Goal: Communication & Community: Answer question/provide support

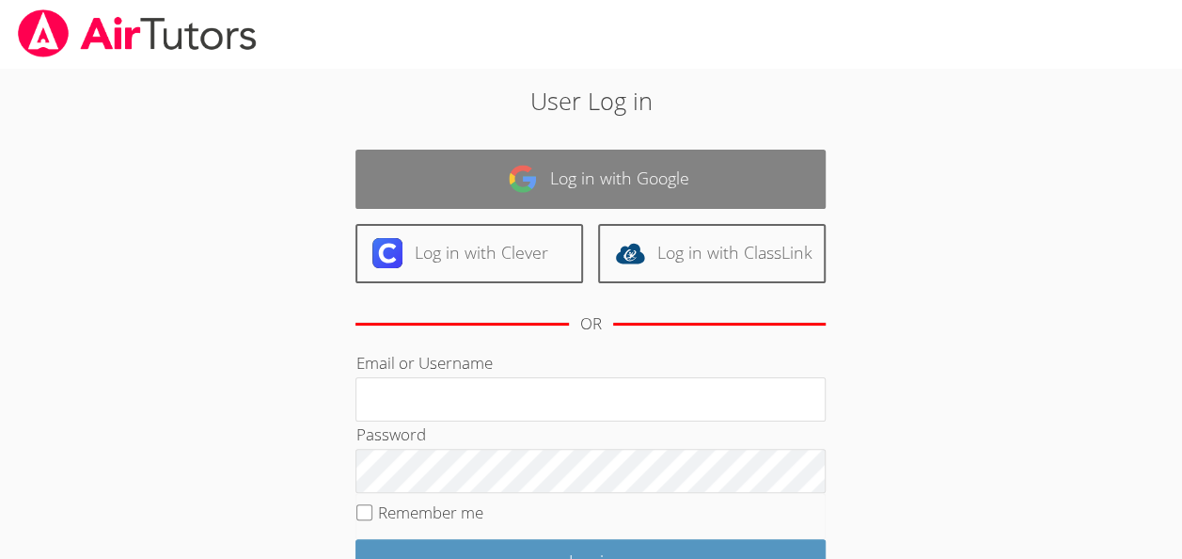
click at [736, 169] on link "Log in with Google" at bounding box center [591, 179] width 470 height 59
click at [527, 177] on img at bounding box center [523, 179] width 30 height 30
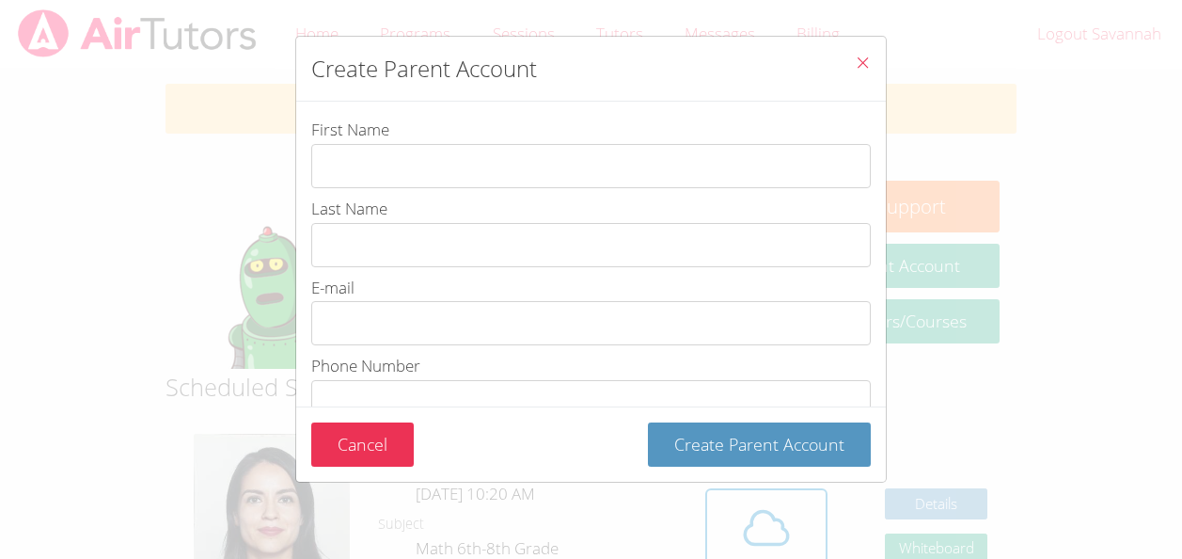
click at [997, 198] on div "Create Parent Account First Name Last Name E-mail Phone Number Password Passwor…" at bounding box center [591, 279] width 1182 height 559
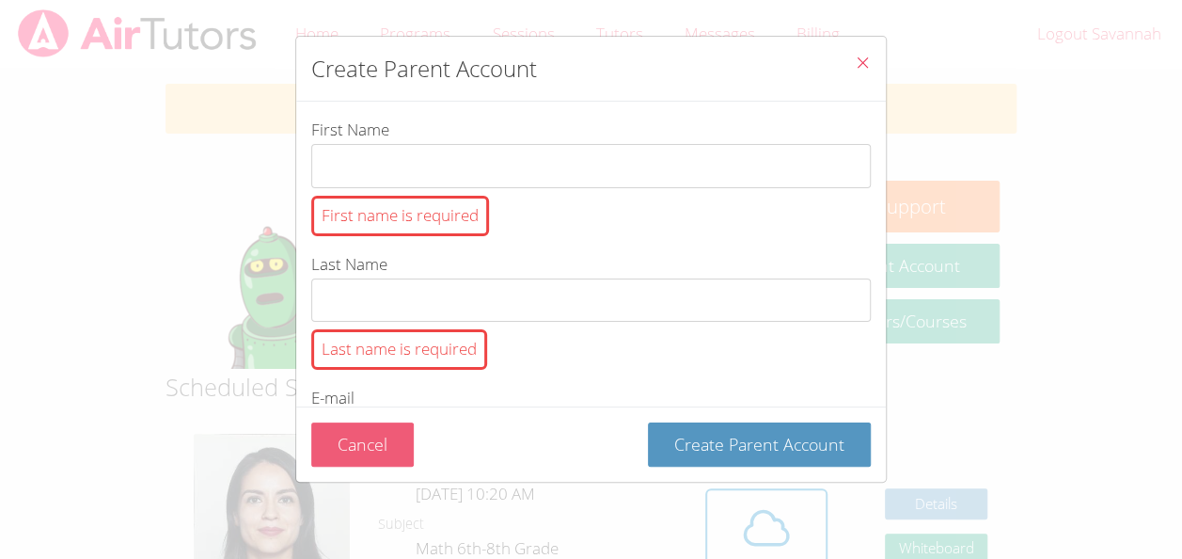
click at [343, 436] on button "Cancel" at bounding box center [362, 444] width 103 height 44
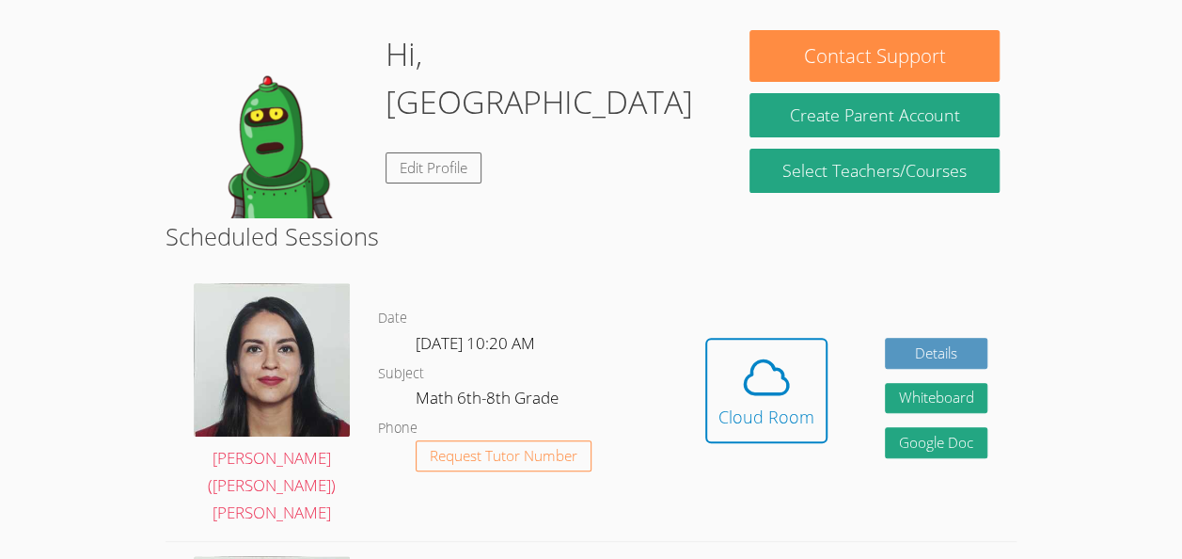
scroll to position [181, 0]
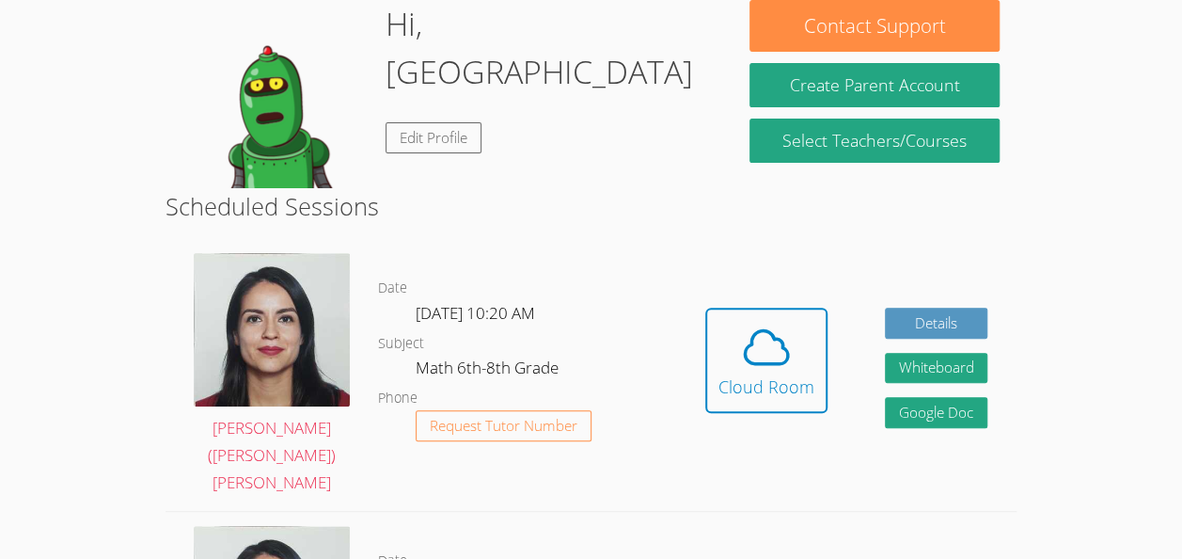
click at [425, 323] on dl "Date Wed Sep 24, 10:20 AM Subject Math 6th-8th Grade Phone Request Tutor Number" at bounding box center [527, 375] width 298 height 196
click at [758, 331] on icon at bounding box center [766, 347] width 43 height 33
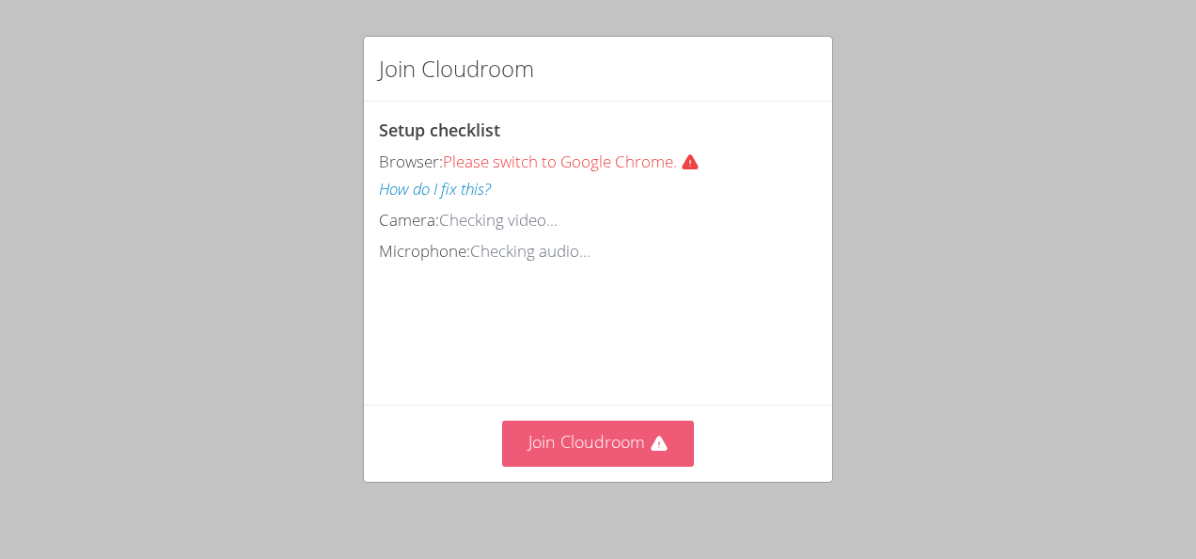
click at [634, 438] on button "Join Cloudroom" at bounding box center [598, 443] width 193 height 46
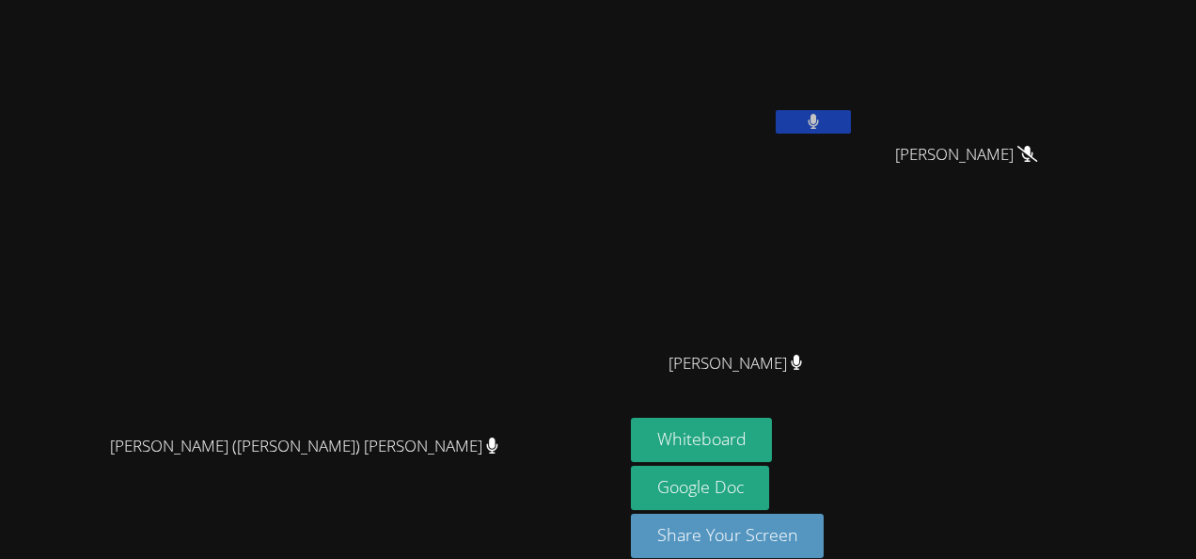
click at [819, 120] on icon at bounding box center [813, 122] width 11 height 16
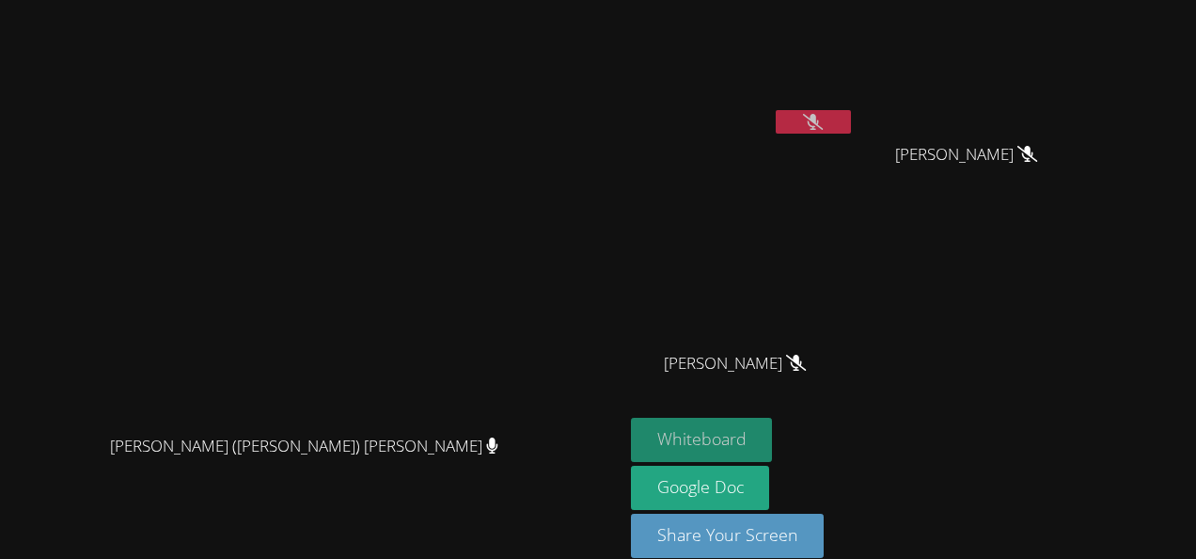
click at [773, 437] on button "Whiteboard" at bounding box center [702, 440] width 142 height 44
click at [855, 108] on video at bounding box center [743, 71] width 224 height 126
click at [823, 119] on icon at bounding box center [813, 122] width 20 height 16
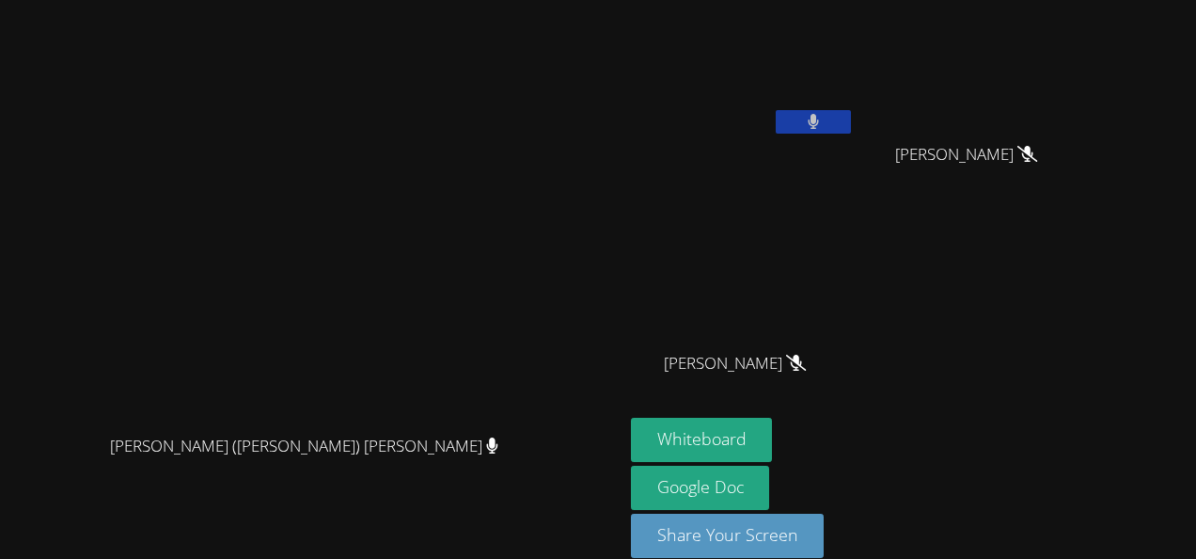
click at [851, 119] on button at bounding box center [813, 122] width 75 height 24
click at [823, 117] on icon at bounding box center [813, 122] width 20 height 16
click at [819, 116] on icon at bounding box center [813, 122] width 11 height 16
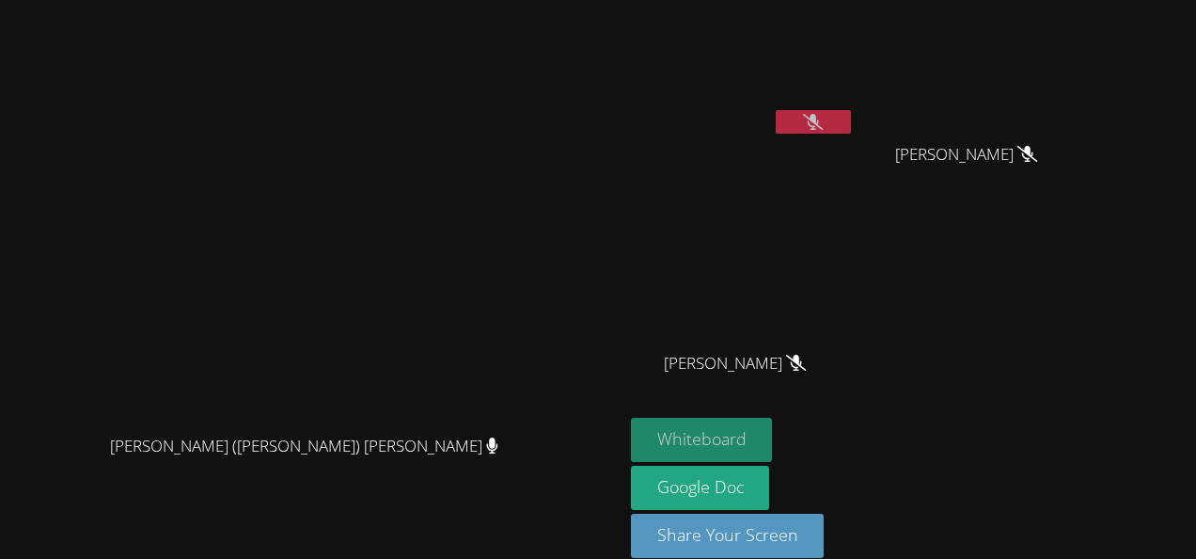
click at [773, 432] on button "Whiteboard" at bounding box center [702, 440] width 142 height 44
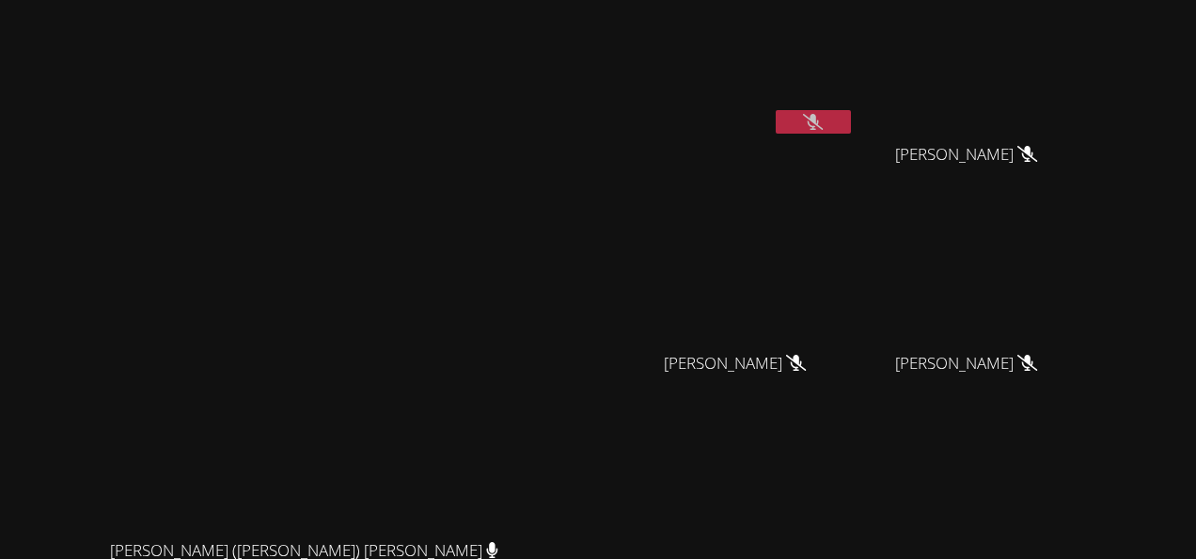
click at [823, 119] on icon at bounding box center [813, 122] width 20 height 16
click at [851, 120] on button at bounding box center [813, 122] width 75 height 24
click at [823, 128] on icon at bounding box center [813, 122] width 20 height 16
click at [820, 128] on icon at bounding box center [814, 122] width 12 height 16
click at [823, 117] on icon at bounding box center [813, 122] width 20 height 16
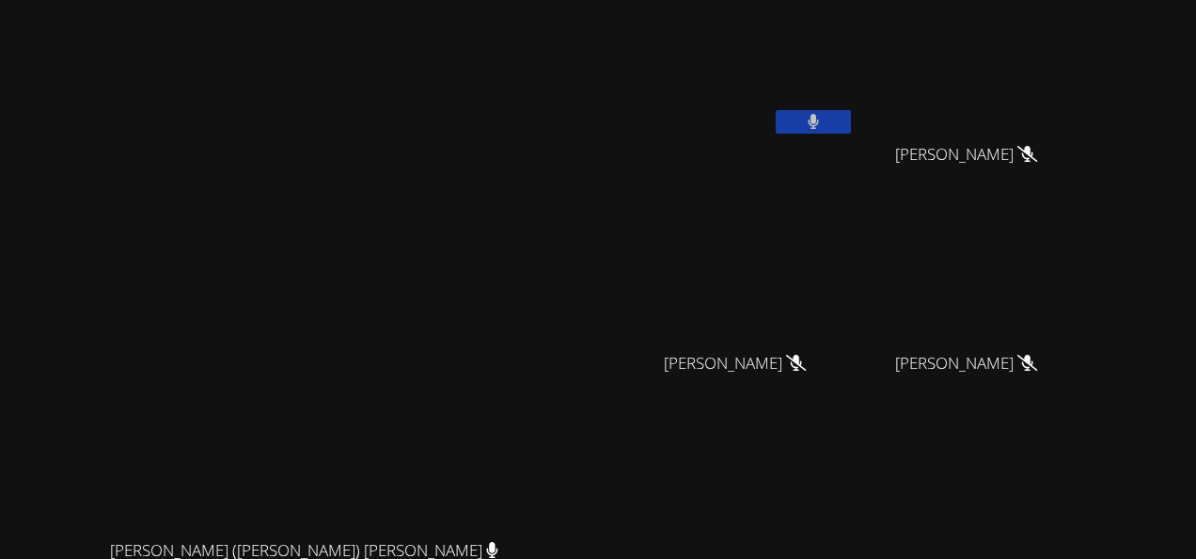
click at [819, 123] on icon at bounding box center [813, 122] width 11 height 16
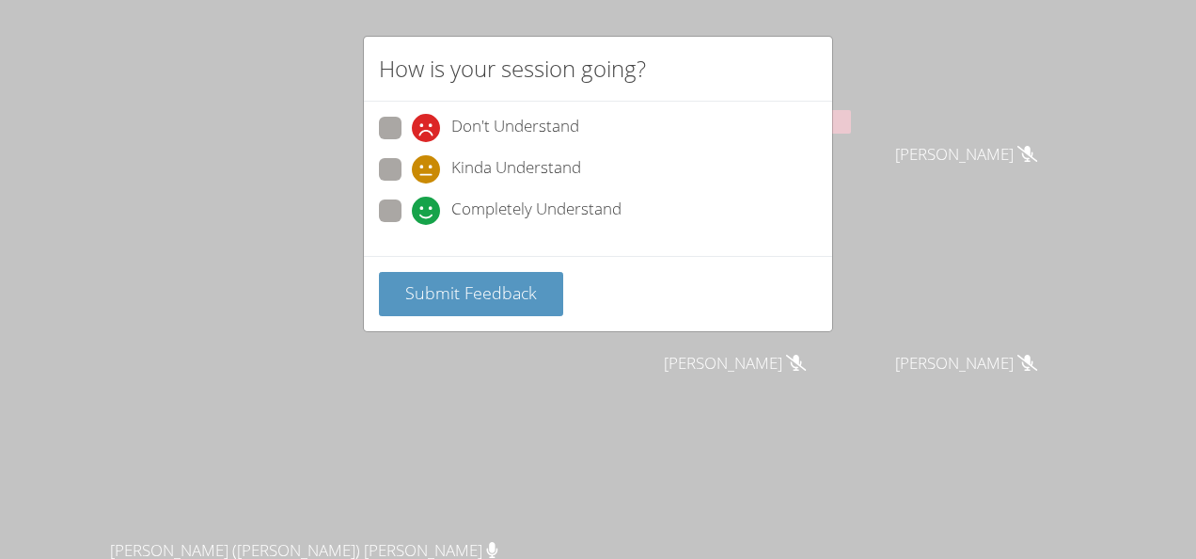
click at [476, 205] on span "Completely Understand" at bounding box center [536, 211] width 170 height 28
click at [428, 205] on input "Completely Understand" at bounding box center [420, 207] width 16 height 16
radio input "true"
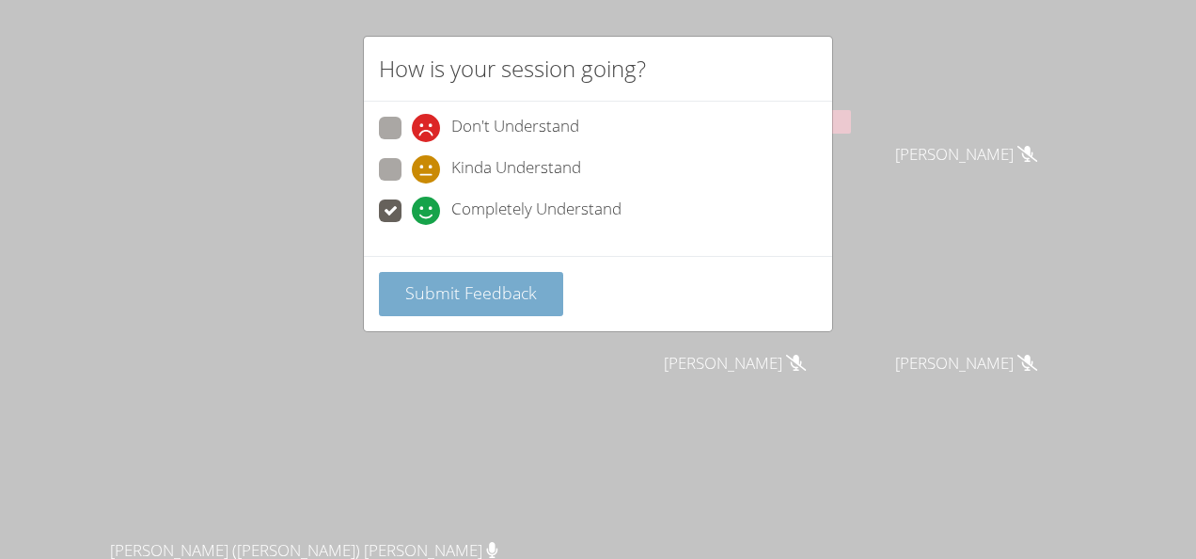
click at [479, 285] on span "Submit Feedback" at bounding box center [471, 292] width 132 height 23
